Goal: Transaction & Acquisition: Purchase product/service

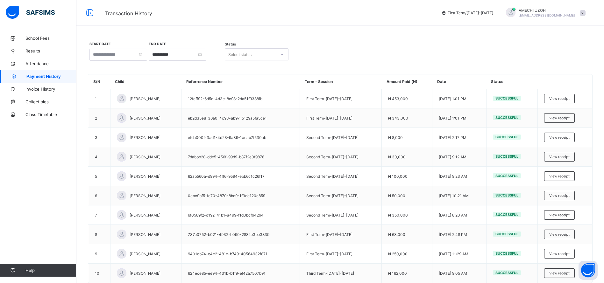
click at [565, 16] on span "[EMAIL_ADDRESS][DOMAIN_NAME]" at bounding box center [547, 15] width 56 height 4
click at [563, 64] on span "Logout" at bounding box center [565, 62] width 42 height 7
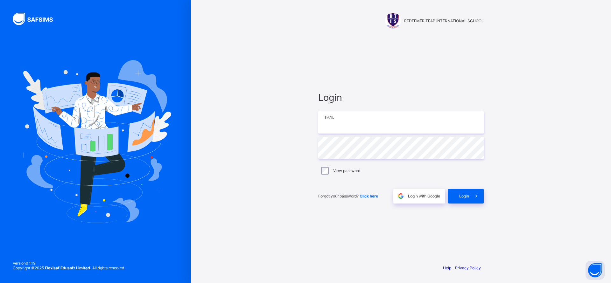
click at [343, 124] on input "email" at bounding box center [401, 122] width 166 height 22
click at [336, 118] on input "email" at bounding box center [401, 122] width 166 height 22
paste input "**********"
type input "**********"
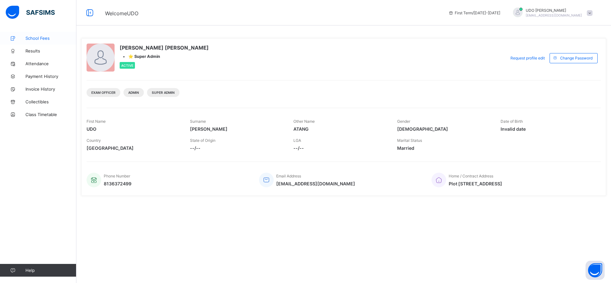
click at [33, 36] on span "School Fees" at bounding box center [50, 38] width 51 height 5
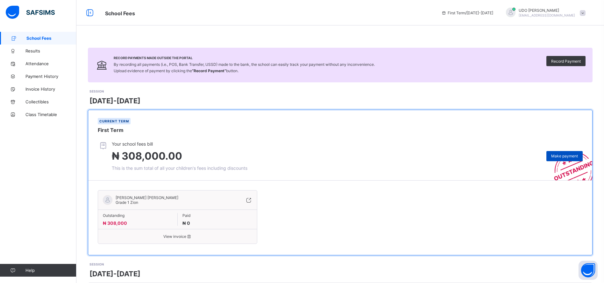
click at [577, 158] on span "Make payment" at bounding box center [564, 156] width 27 height 5
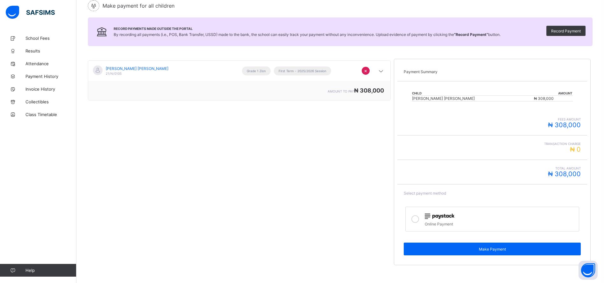
scroll to position [73, 0]
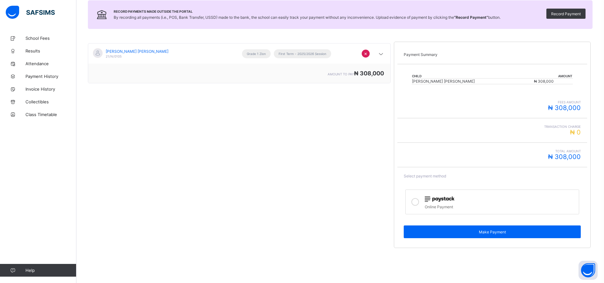
click at [464, 196] on div at bounding box center [500, 199] width 151 height 8
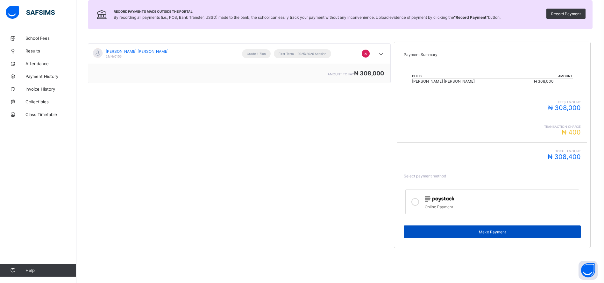
click at [500, 232] on span "Make Payment" at bounding box center [492, 232] width 167 height 5
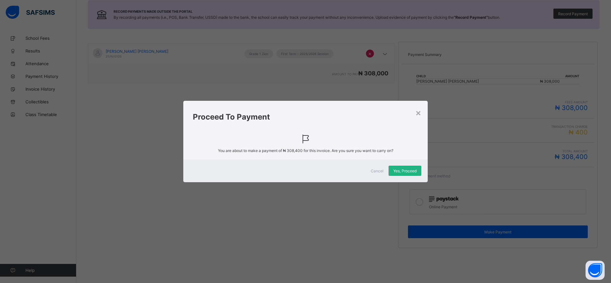
click at [402, 166] on div "Yes, Proceed" at bounding box center [405, 171] width 33 height 10
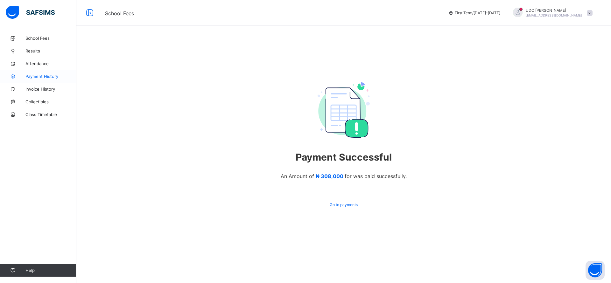
click at [39, 76] on span "Payment History" at bounding box center [50, 76] width 51 height 5
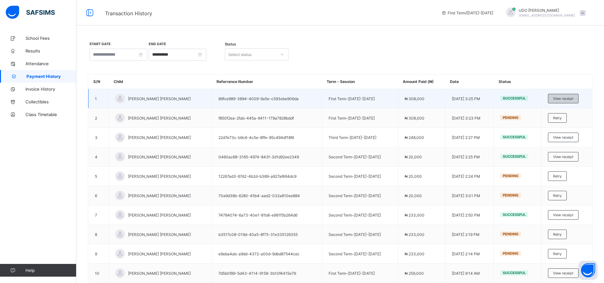
click at [579, 99] on div "View receipt" at bounding box center [563, 99] width 31 height 10
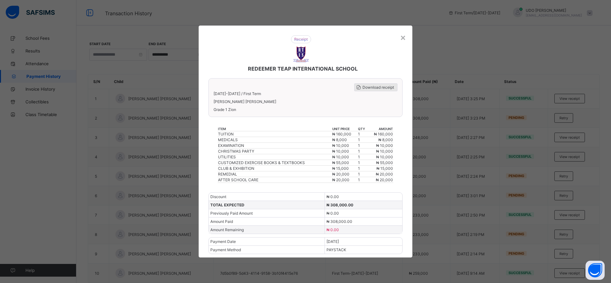
click at [368, 90] on div "Download receipt" at bounding box center [375, 87] width 43 height 8
click at [404, 39] on div "×" at bounding box center [403, 37] width 6 height 11
